Goal: Information Seeking & Learning: Learn about a topic

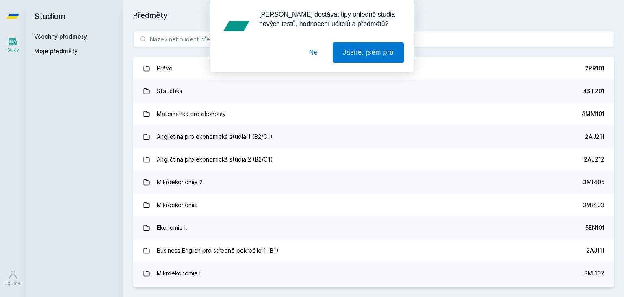
click at [319, 54] on button "Ne" at bounding box center [313, 52] width 29 height 20
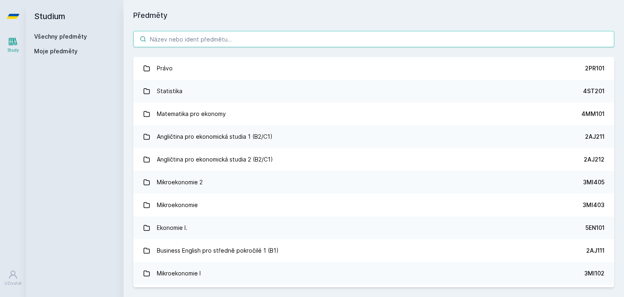
click at [297, 37] on input "search" at bounding box center [373, 39] width 481 height 16
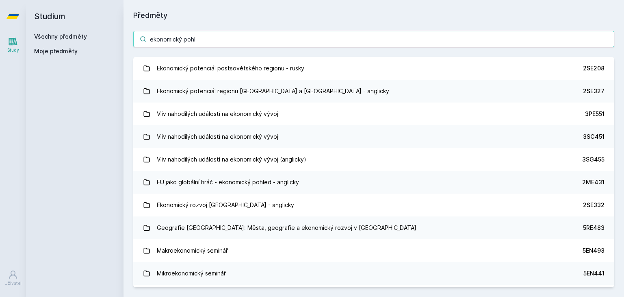
type input "ekonomický pohle"
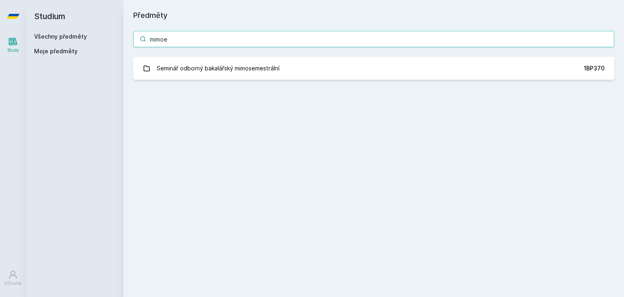
type input "mimoek"
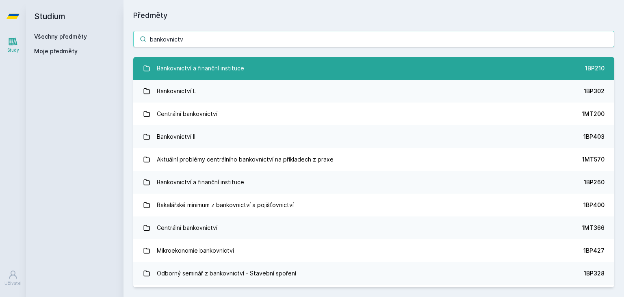
type input "bankovnictv"
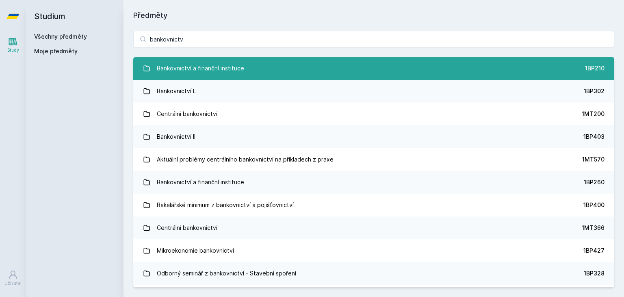
click at [272, 78] on link "Bankovnictví a finanční instituce 1BP210" at bounding box center [373, 68] width 481 height 23
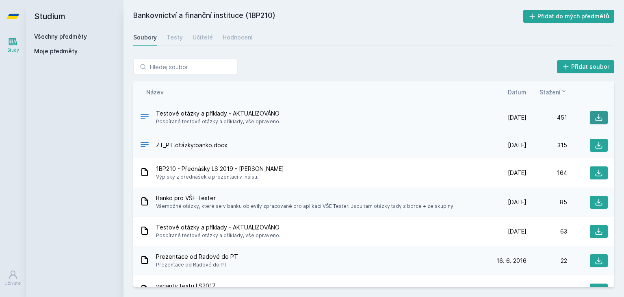
click at [595, 117] on icon at bounding box center [599, 117] width 8 height 8
click at [165, 74] on input "search" at bounding box center [185, 67] width 104 height 16
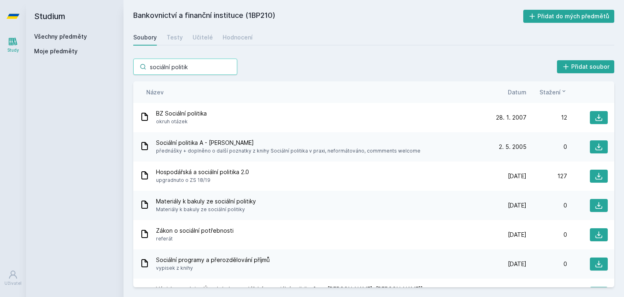
type input "sociální politika"
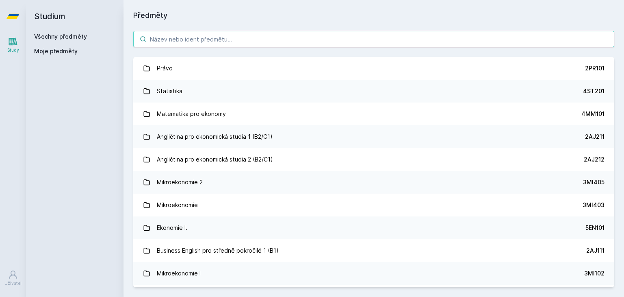
click at [215, 39] on input "search" at bounding box center [373, 39] width 481 height 16
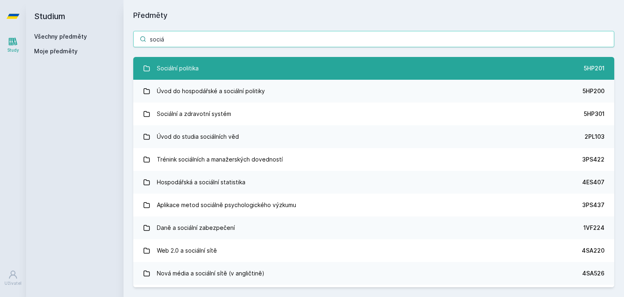
type input "sociá"
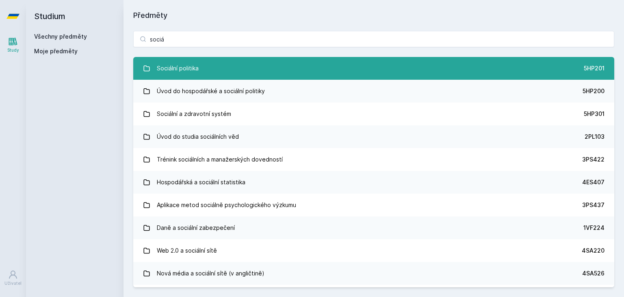
click at [211, 74] on link "Sociální politika 5HP201" at bounding box center [373, 68] width 481 height 23
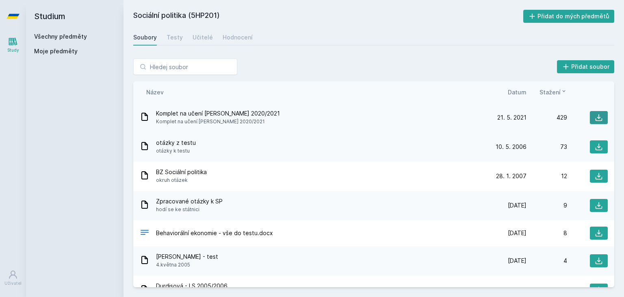
click at [590, 111] on button at bounding box center [599, 117] width 18 height 13
click at [358, 22] on h2 "Sociální politika (5HP201)" at bounding box center [328, 16] width 390 height 13
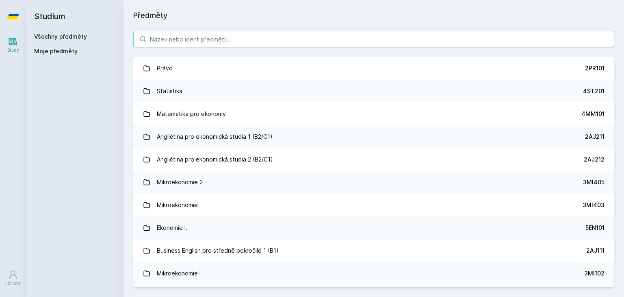
click at [289, 38] on input "search" at bounding box center [373, 39] width 481 height 16
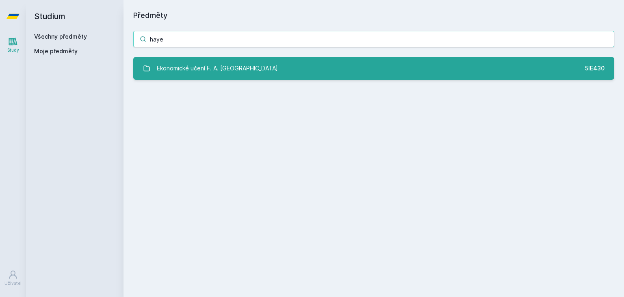
type input "haye"
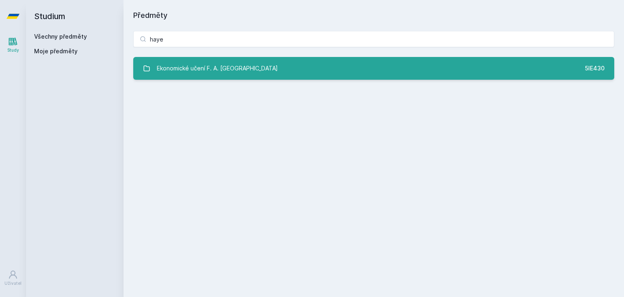
click at [262, 71] on link "Ekonomické učení F. A. Hayeka 5IE430" at bounding box center [373, 68] width 481 height 23
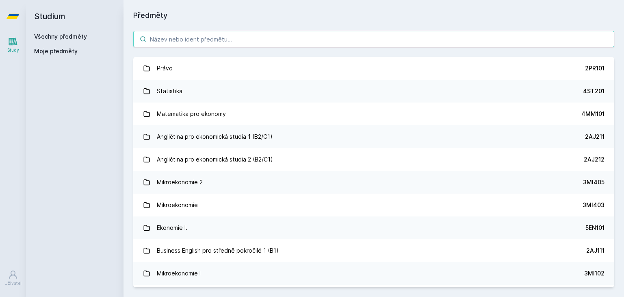
click at [189, 35] on input "search" at bounding box center [373, 39] width 481 height 16
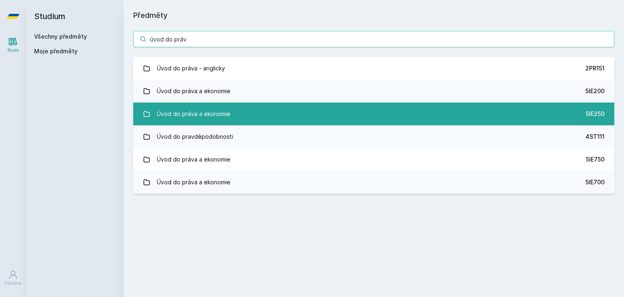
type input "úvod do práv"
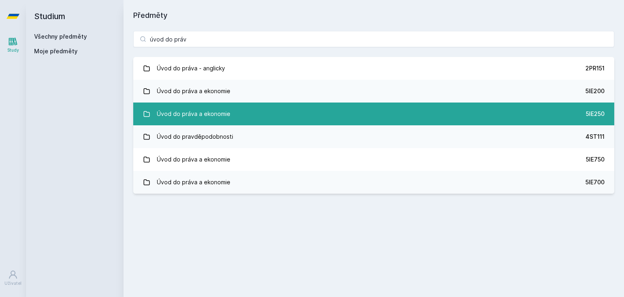
click at [242, 120] on link "Úvod do práva a ekonomie 5IE250" at bounding box center [373, 113] width 481 height 23
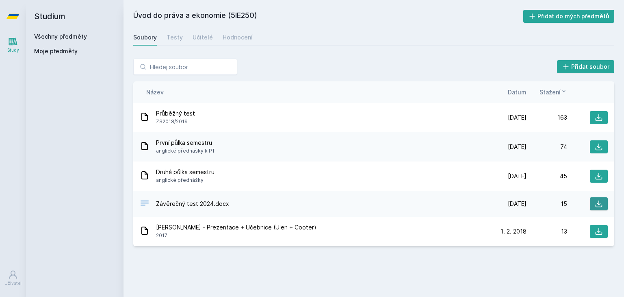
click at [600, 204] on icon at bounding box center [599, 204] width 8 height 8
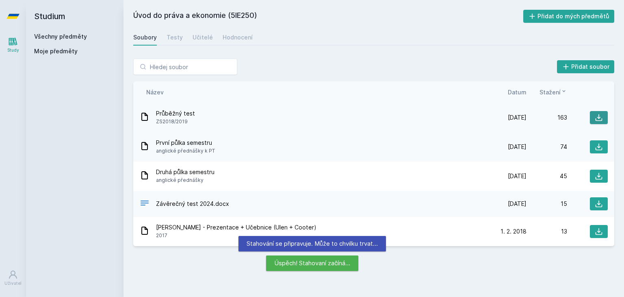
click at [598, 117] on icon at bounding box center [599, 117] width 7 height 7
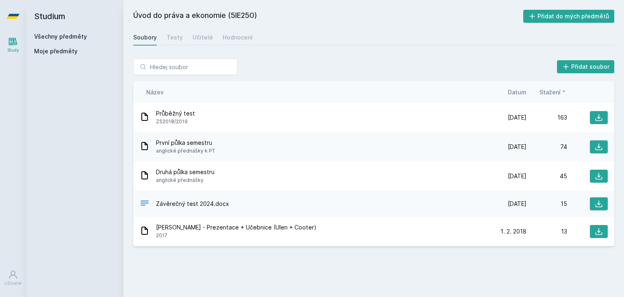
click at [378, 11] on h2 "Úvod do práva a ekonomie (5IE250)" at bounding box center [328, 16] width 390 height 13
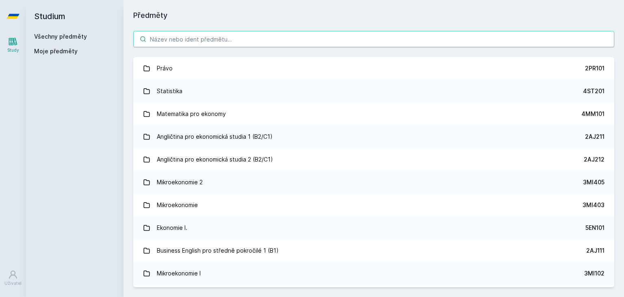
click at [200, 33] on input "search" at bounding box center [373, 39] width 481 height 16
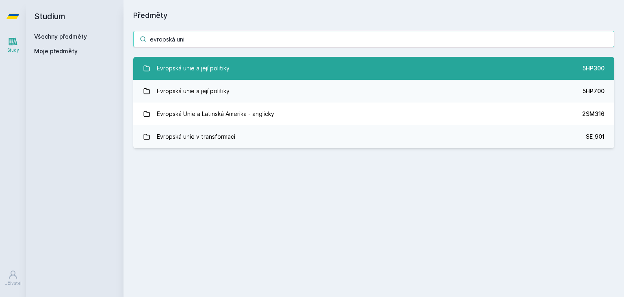
type input "evropská uni"
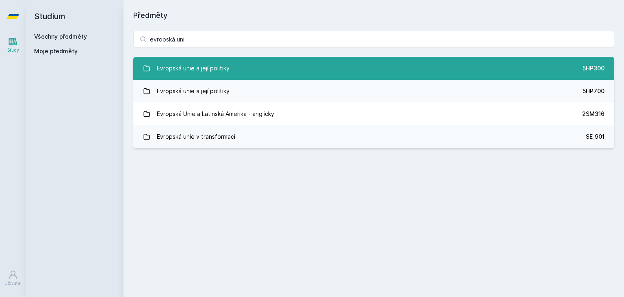
click at [262, 64] on link "Evropská unie a její politiky 5HP300" at bounding box center [373, 68] width 481 height 23
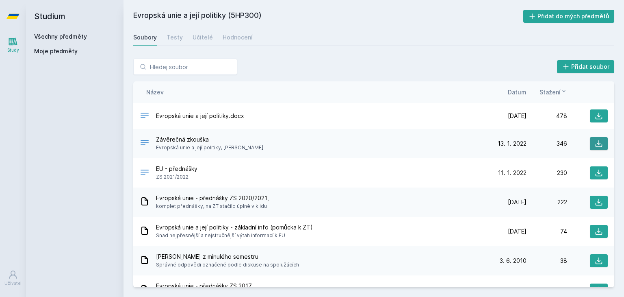
click at [592, 138] on button at bounding box center [599, 143] width 18 height 13
drag, startPoint x: 521, startPoint y: 97, endPoint x: 521, endPoint y: 91, distance: 5.7
click at [521, 91] on div "Název Datum Stažení" at bounding box center [373, 92] width 481 height 22
click at [521, 91] on span "Datum" at bounding box center [517, 92] width 19 height 9
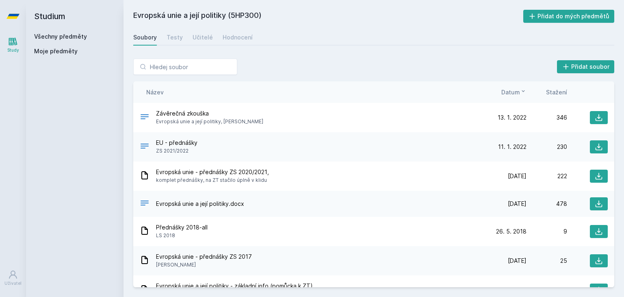
click at [521, 91] on icon at bounding box center [523, 91] width 7 height 7
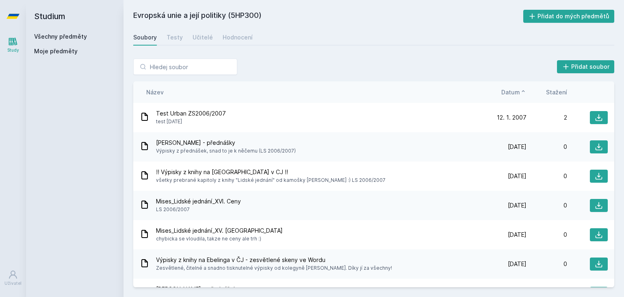
click at [521, 91] on icon at bounding box center [523, 91] width 7 height 7
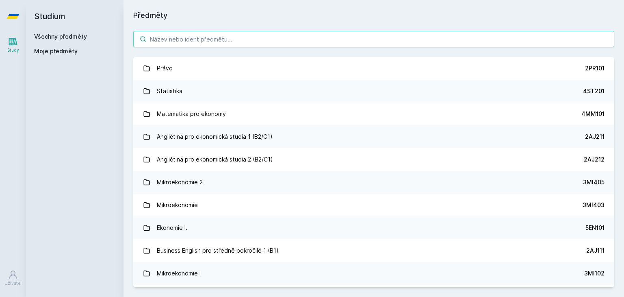
click at [202, 36] on input "search" at bounding box center [373, 39] width 481 height 16
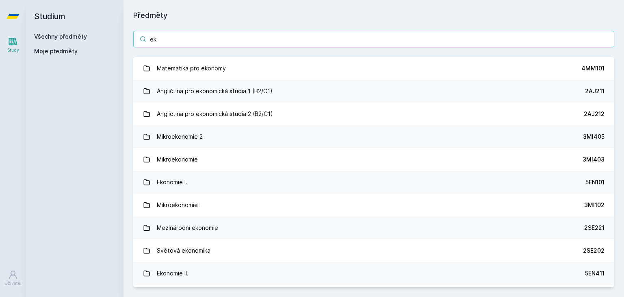
type input "e"
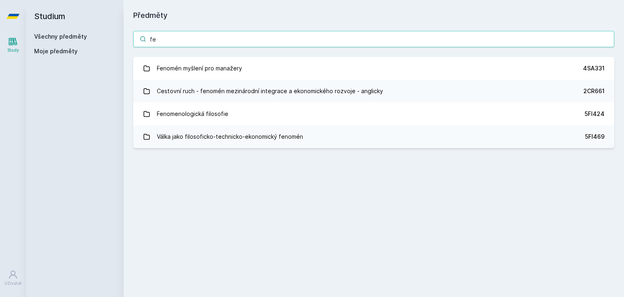
type input "f"
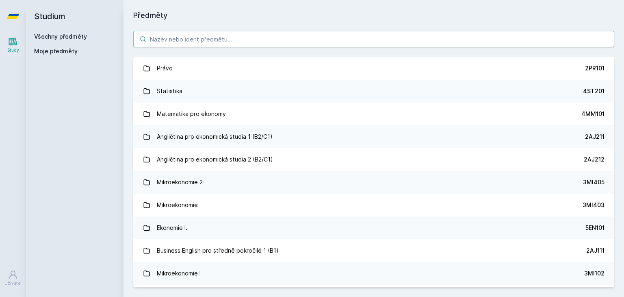
type input "m"
